Goal: Task Accomplishment & Management: Use online tool/utility

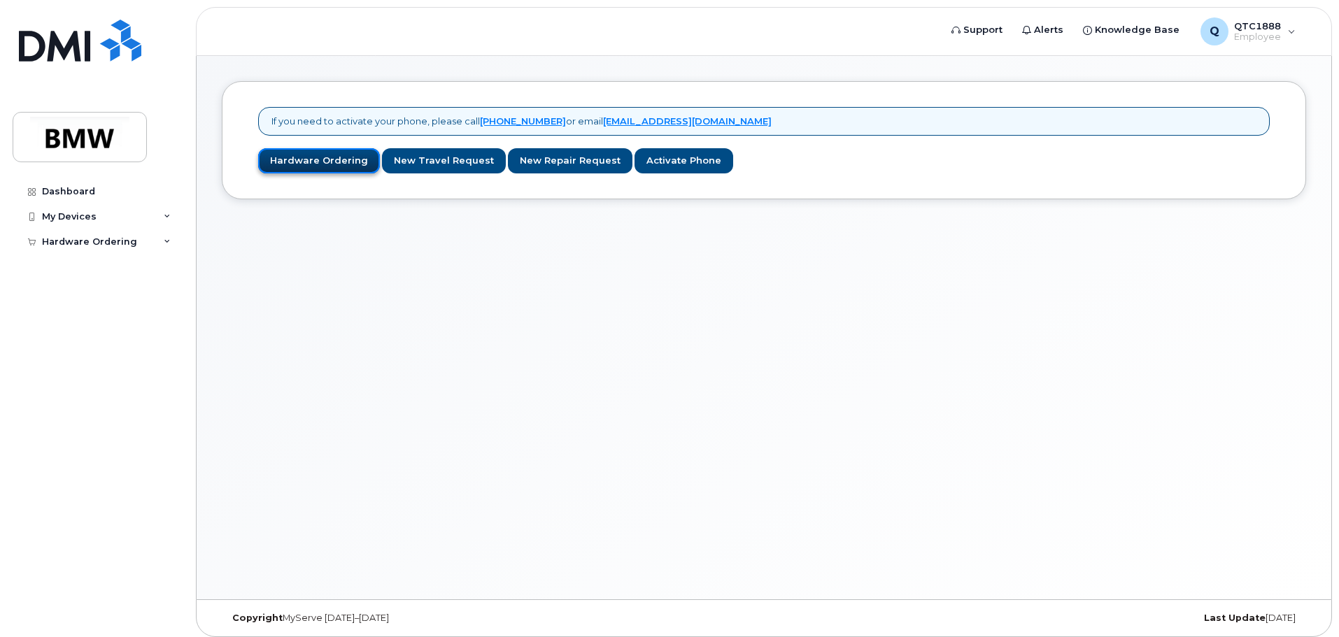
click at [318, 169] on link "Hardware Ordering" at bounding box center [319, 161] width 122 height 26
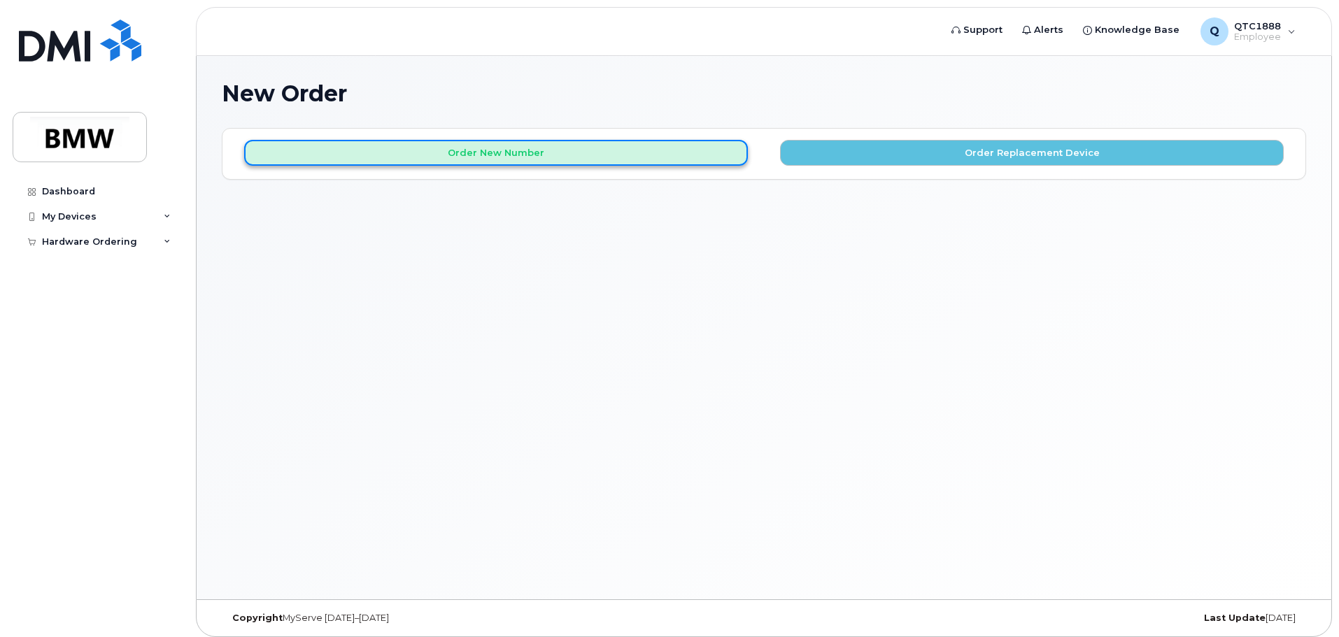
click at [483, 148] on button "Order New Number" at bounding box center [496, 153] width 504 height 26
